Goal: Information Seeking & Learning: Learn about a topic

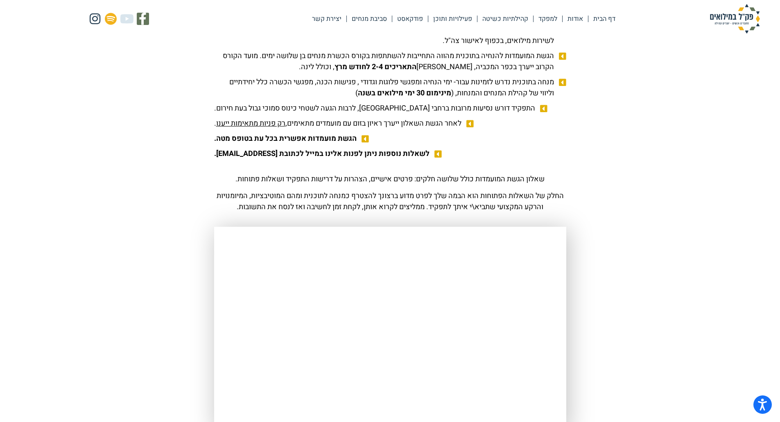
scroll to position [737, 0]
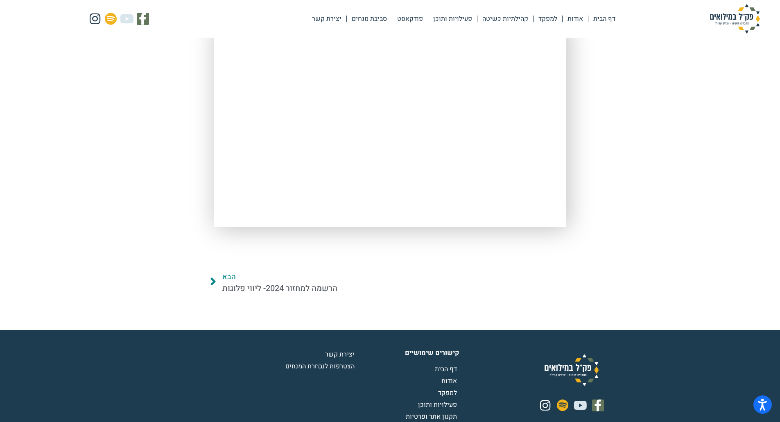
scroll to position [901, 0]
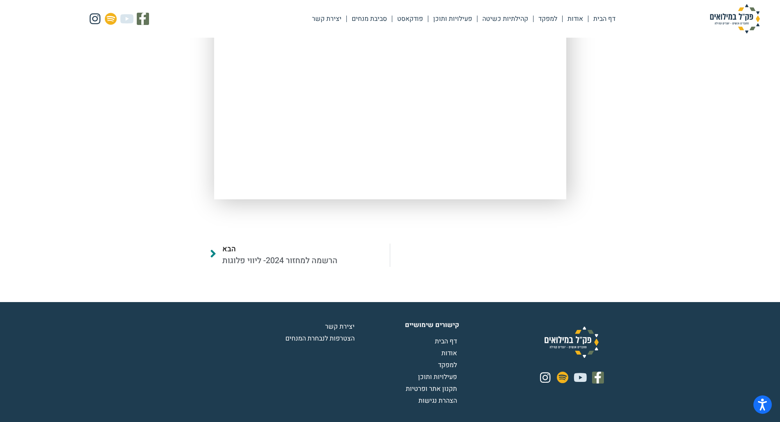
click at [227, 250] on span "הבא" at bounding box center [279, 249] width 115 height 11
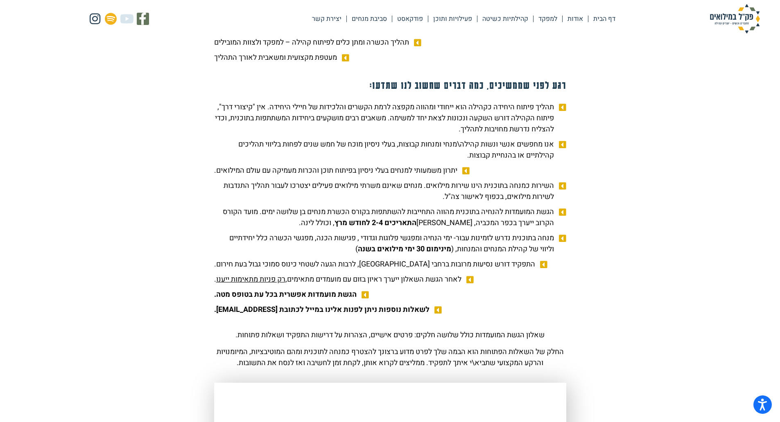
scroll to position [533, 0]
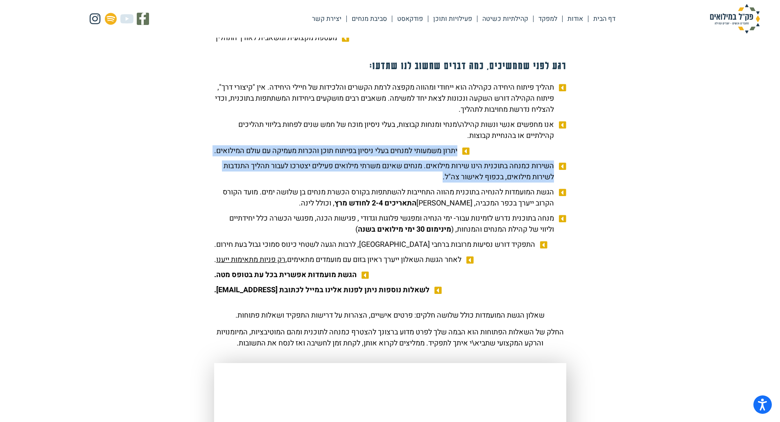
drag, startPoint x: 431, startPoint y: 179, endPoint x: 569, endPoint y: 158, distance: 138.8
click at [569, 158] on div "תכנית פק”ל היא תכנית לאומית משותפת לצה”ל [PERSON_NAME]’ [PERSON_NAME], לפיתוח פ…" at bounding box center [390, 195] width 361 height 760
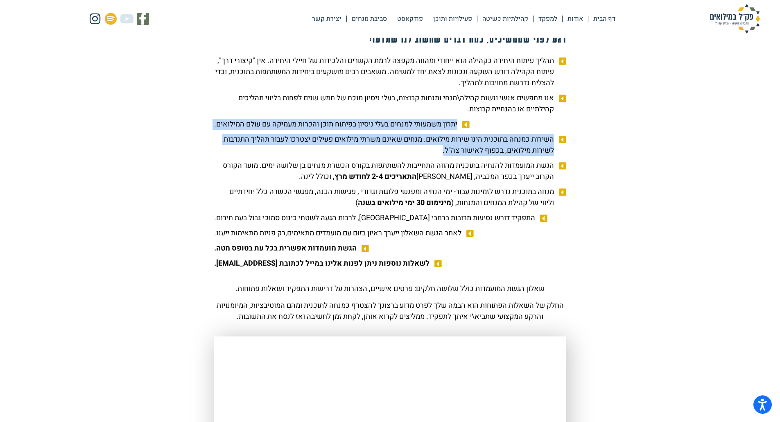
scroll to position [615, 0]
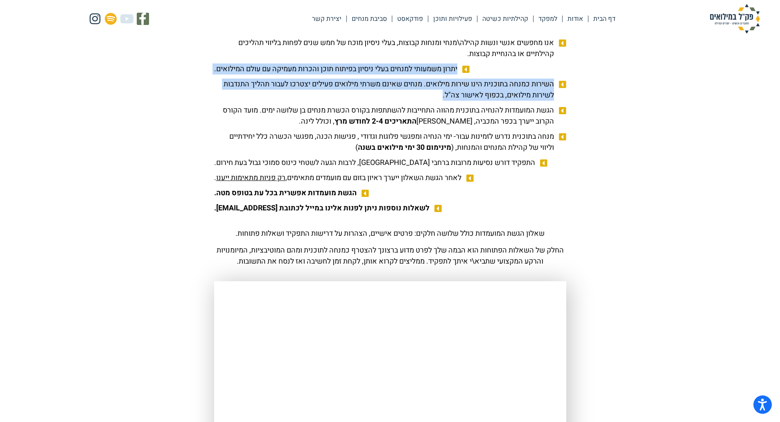
click at [378, 161] on span "התפקיד דורש נסיעות מרובות ברחבי [GEOGRAPHIC_DATA], לרבות הגעה לשטחי כינוס סמוכי…" at bounding box center [375, 162] width 323 height 11
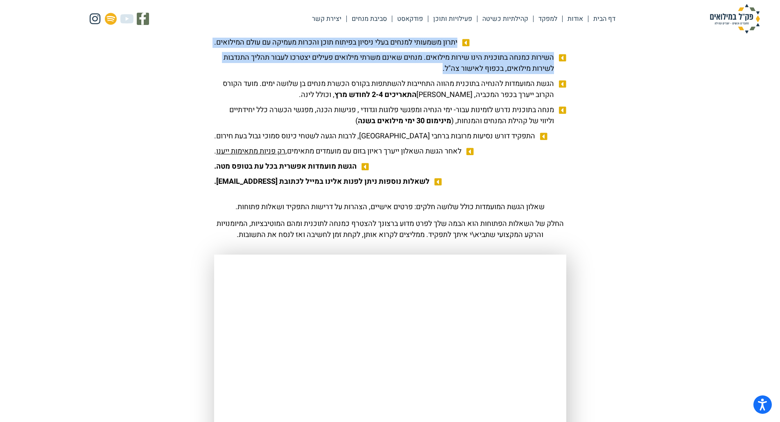
scroll to position [655, 0]
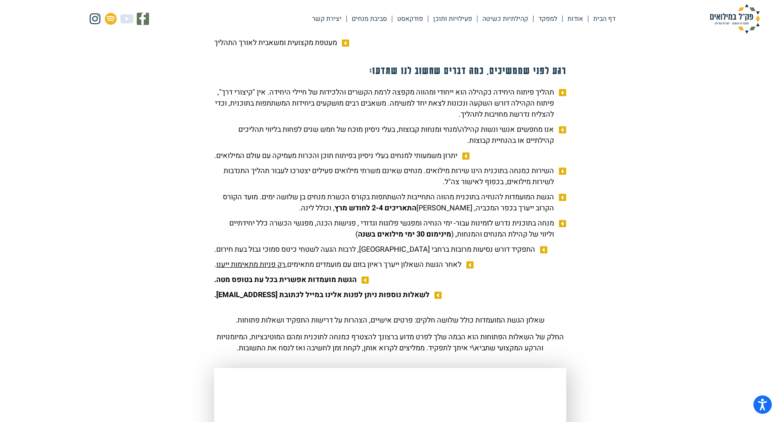
scroll to position [533, 0]
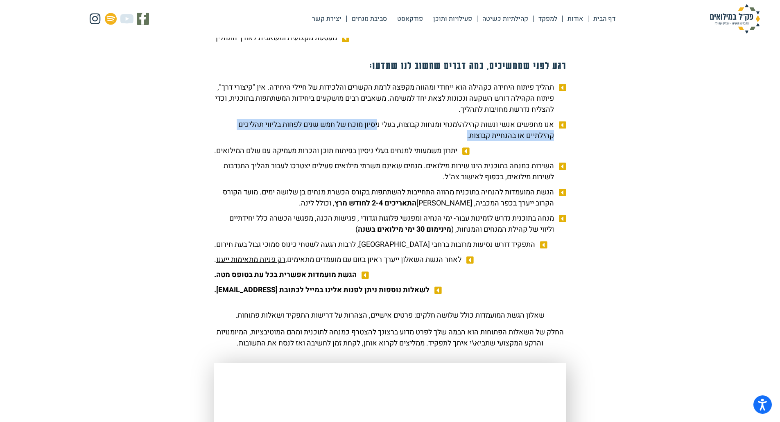
drag, startPoint x: 366, startPoint y: 126, endPoint x: 463, endPoint y: 135, distance: 97.1
click at [463, 135] on span "אנו מחפשים אנשי ונשות קהילה\מנחי ומנחות קבוצות, בעלי ניסיון מוכח של חמש שנים לפ…" at bounding box center [385, 130] width 342 height 22
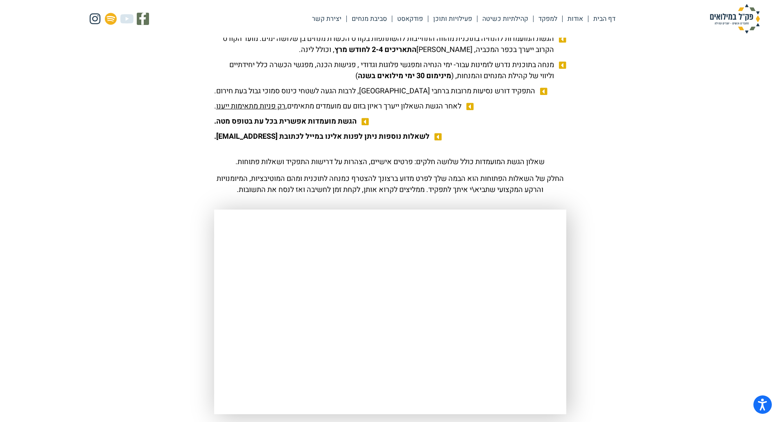
scroll to position [696, 0]
